Goal: Task Accomplishment & Management: Use online tool/utility

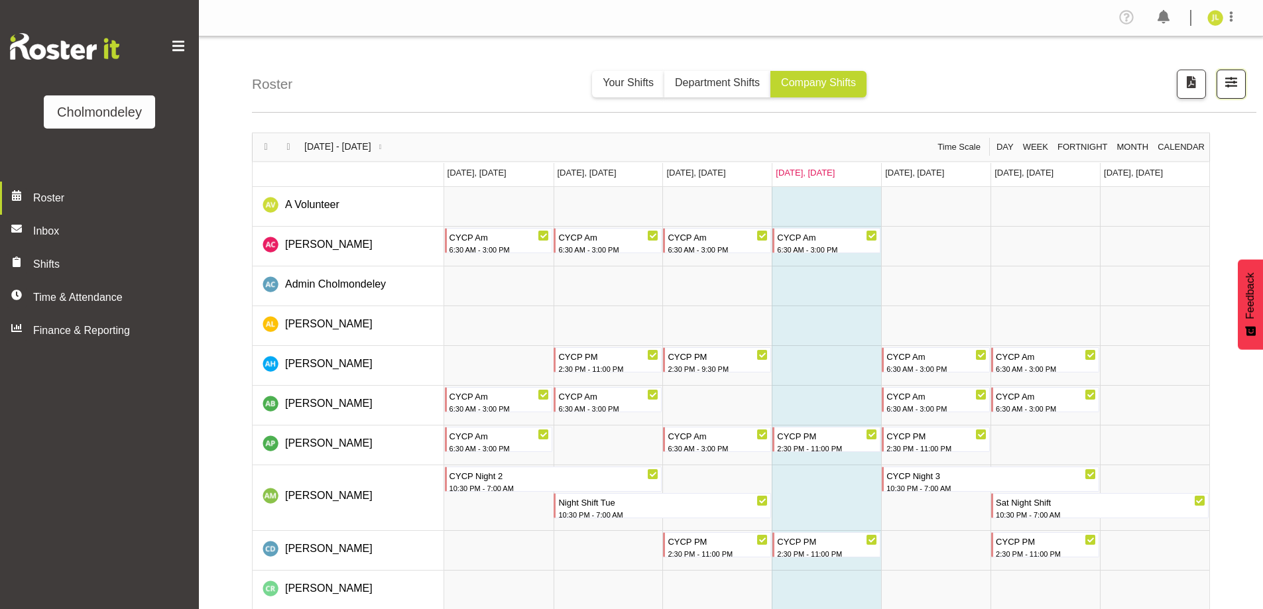
click at [1233, 95] on button "button" at bounding box center [1230, 84] width 29 height 29
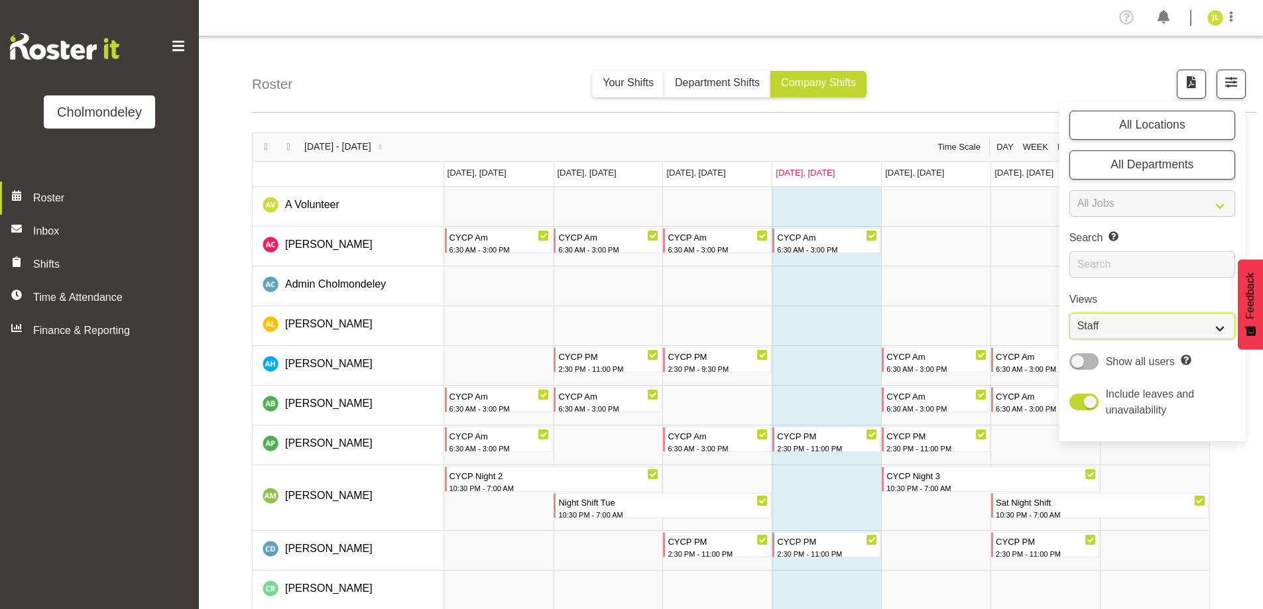
click at [1143, 322] on select "Staff Role Shift - Horizontal Shift - Vertical Staff - Location" at bounding box center [1152, 326] width 166 height 27
select select "shift"
click at [1069, 313] on select "Staff Role Shift - Horizontal Shift - Vertical Staff - Location" at bounding box center [1152, 326] width 166 height 27
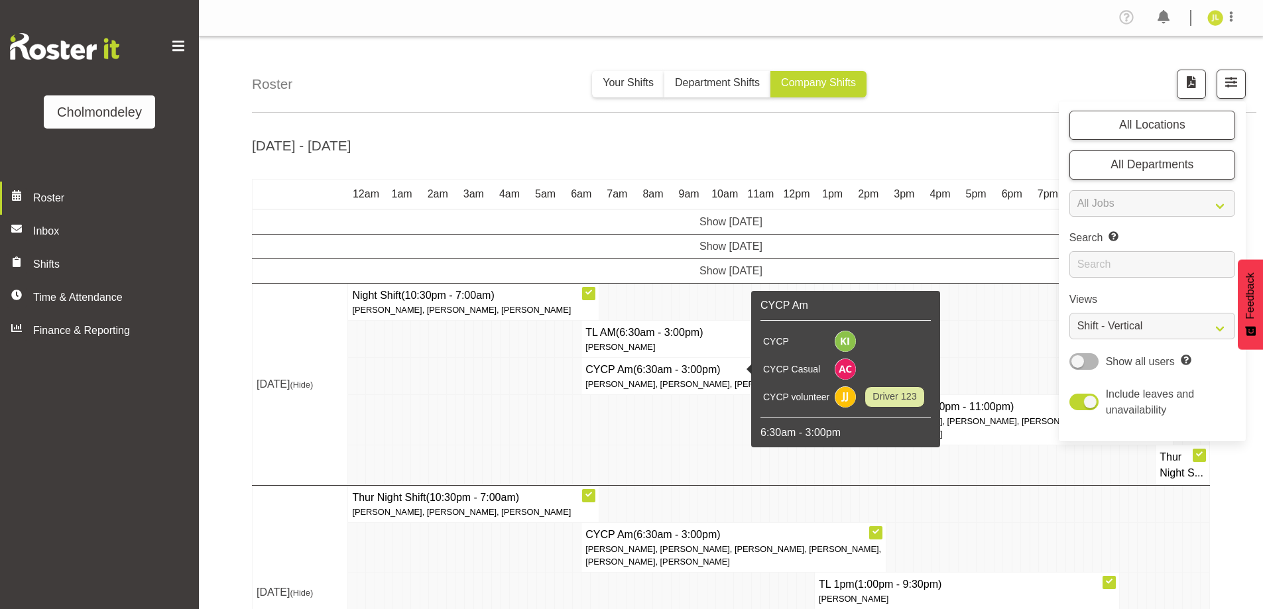
click at [699, 485] on td at bounding box center [702, 465] width 9 height 40
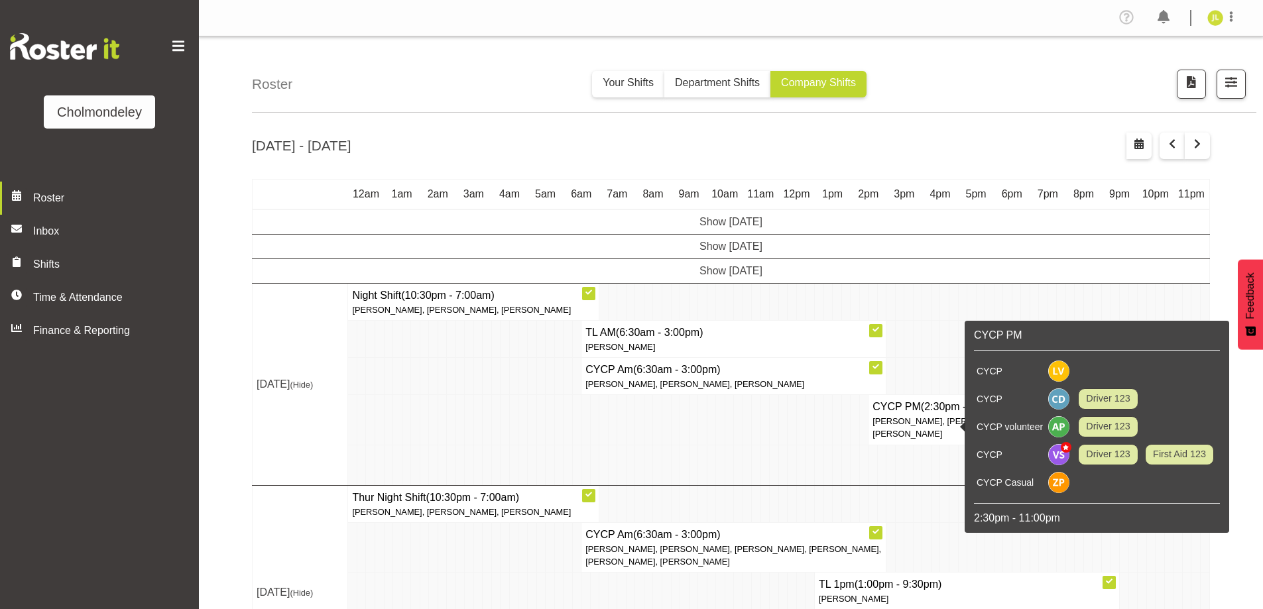
click at [937, 432] on p "[PERSON_NAME], [PERSON_NAME], [PERSON_NAME], [PERSON_NAME], [PERSON_NAME]" at bounding box center [1020, 427] width 296 height 25
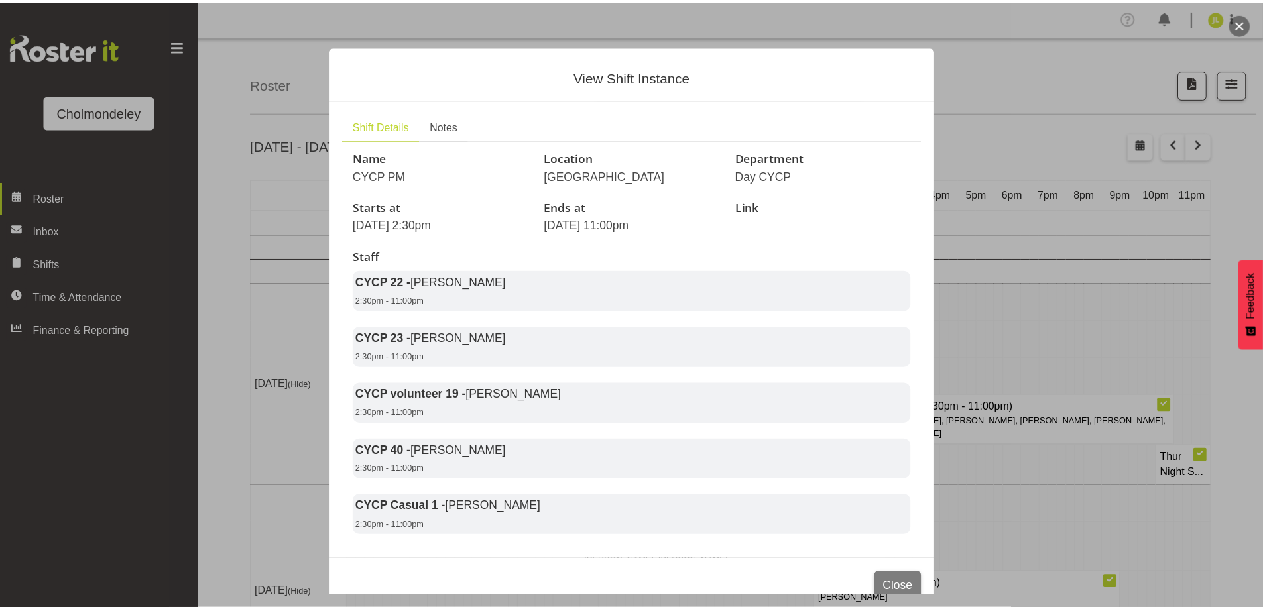
scroll to position [44, 0]
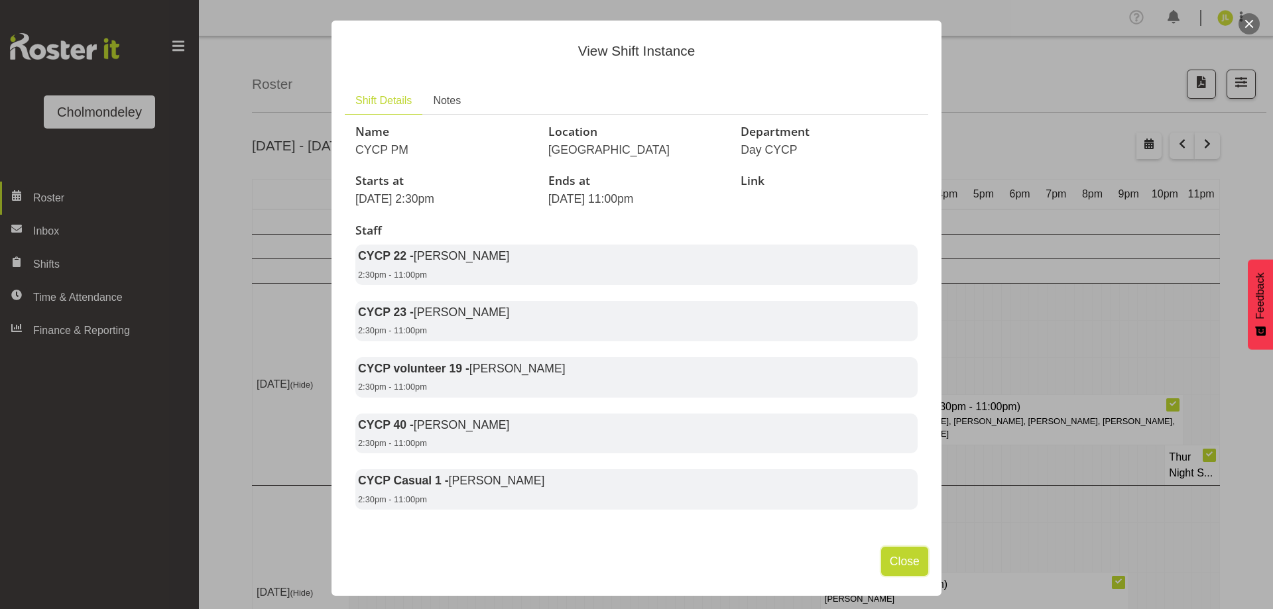
click at [884, 556] on button "Close" at bounding box center [904, 561] width 47 height 29
